Goal: Entertainment & Leisure: Consume media (video, audio)

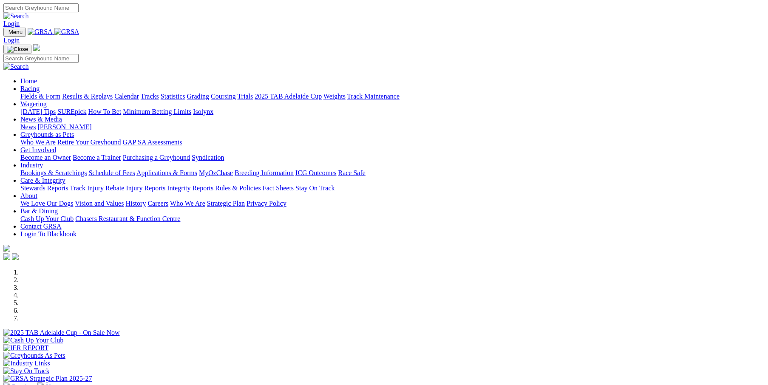
scroll to position [198, 0]
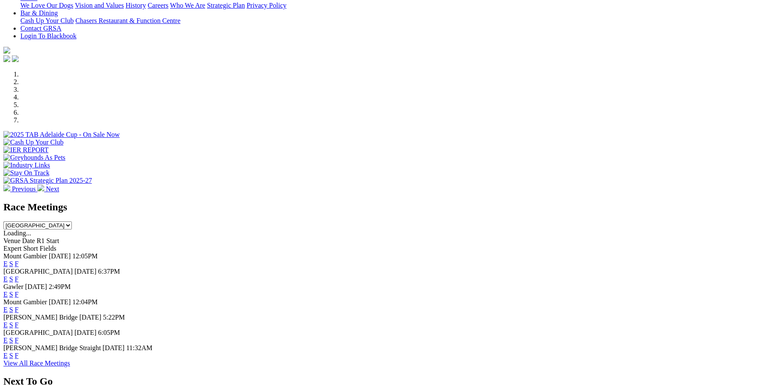
click at [19, 260] on link "F" at bounding box center [17, 263] width 4 height 7
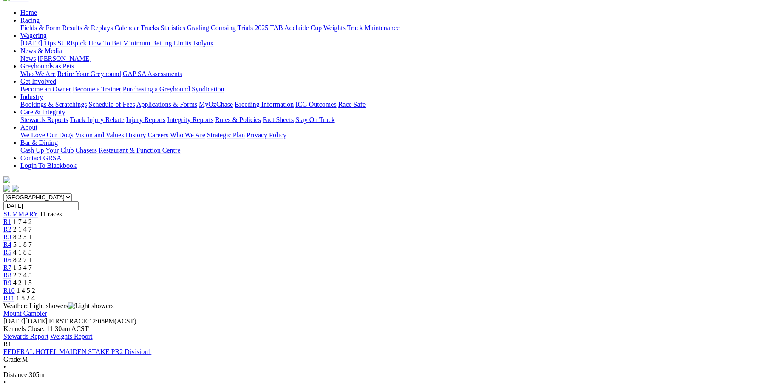
scroll to position [85, 0]
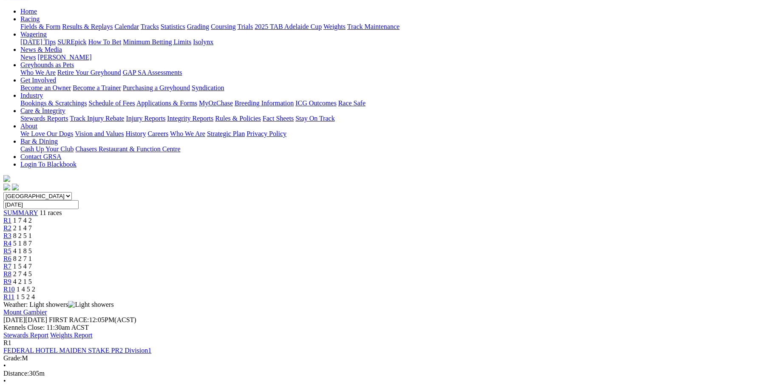
click at [93, 332] on link "Weights Report" at bounding box center [71, 335] width 43 height 7
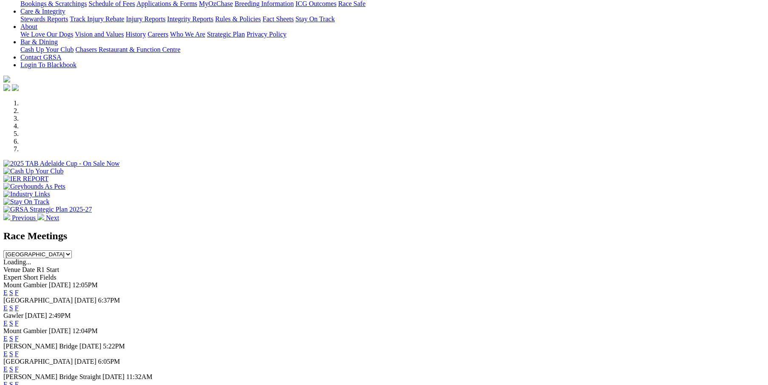
scroll to position [170, 0]
click at [19, 288] on link "F" at bounding box center [17, 291] width 4 height 7
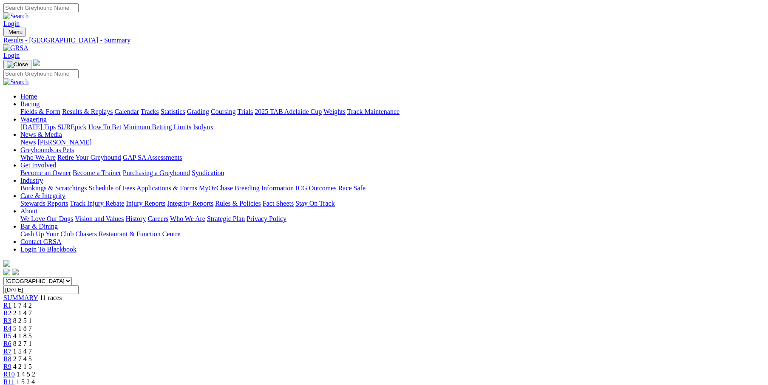
click at [412, 340] on div "R6 8 2 7 1" at bounding box center [383, 344] width 761 height 8
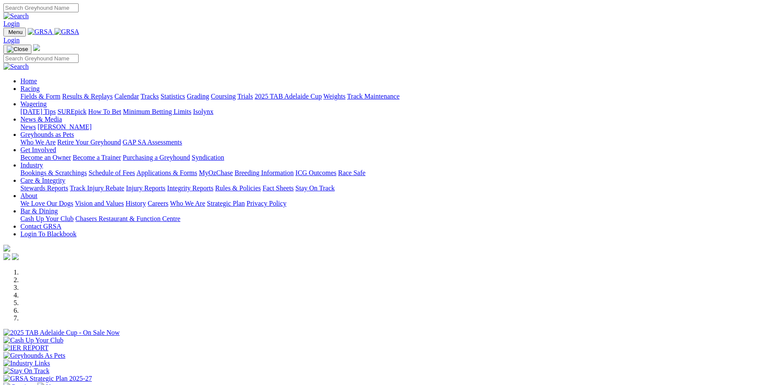
scroll to position [142, 0]
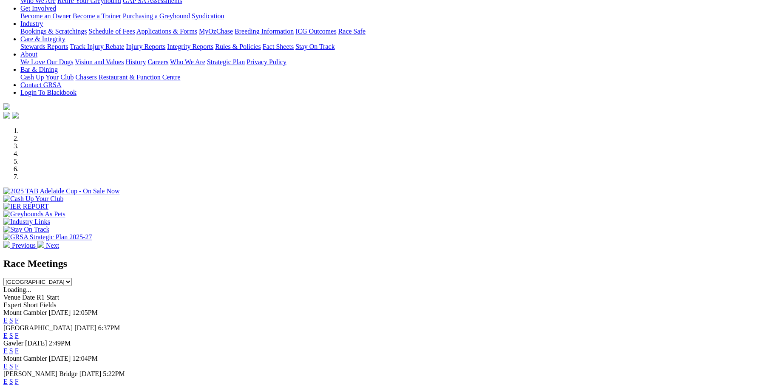
click at [19, 317] on link "F" at bounding box center [17, 320] width 4 height 7
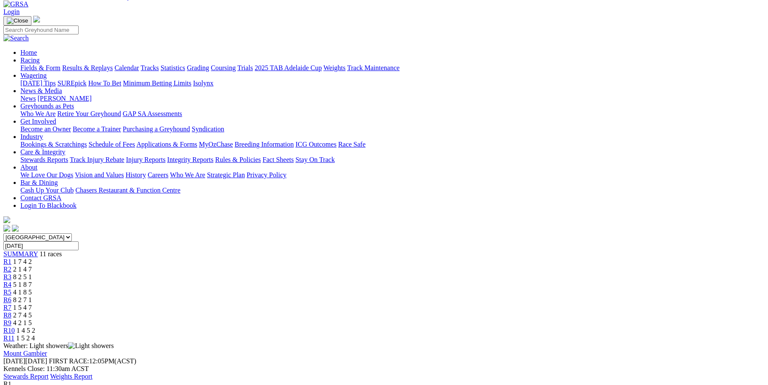
scroll to position [57, 0]
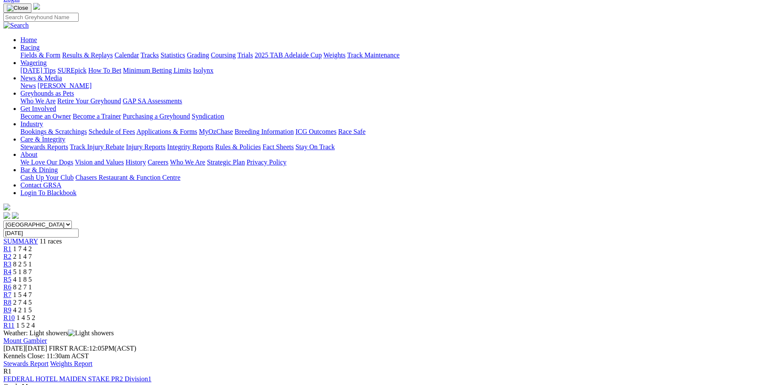
click at [11, 245] on span "R1" at bounding box center [7, 248] width 8 height 7
